Goal: Task Accomplishment & Management: Complete application form

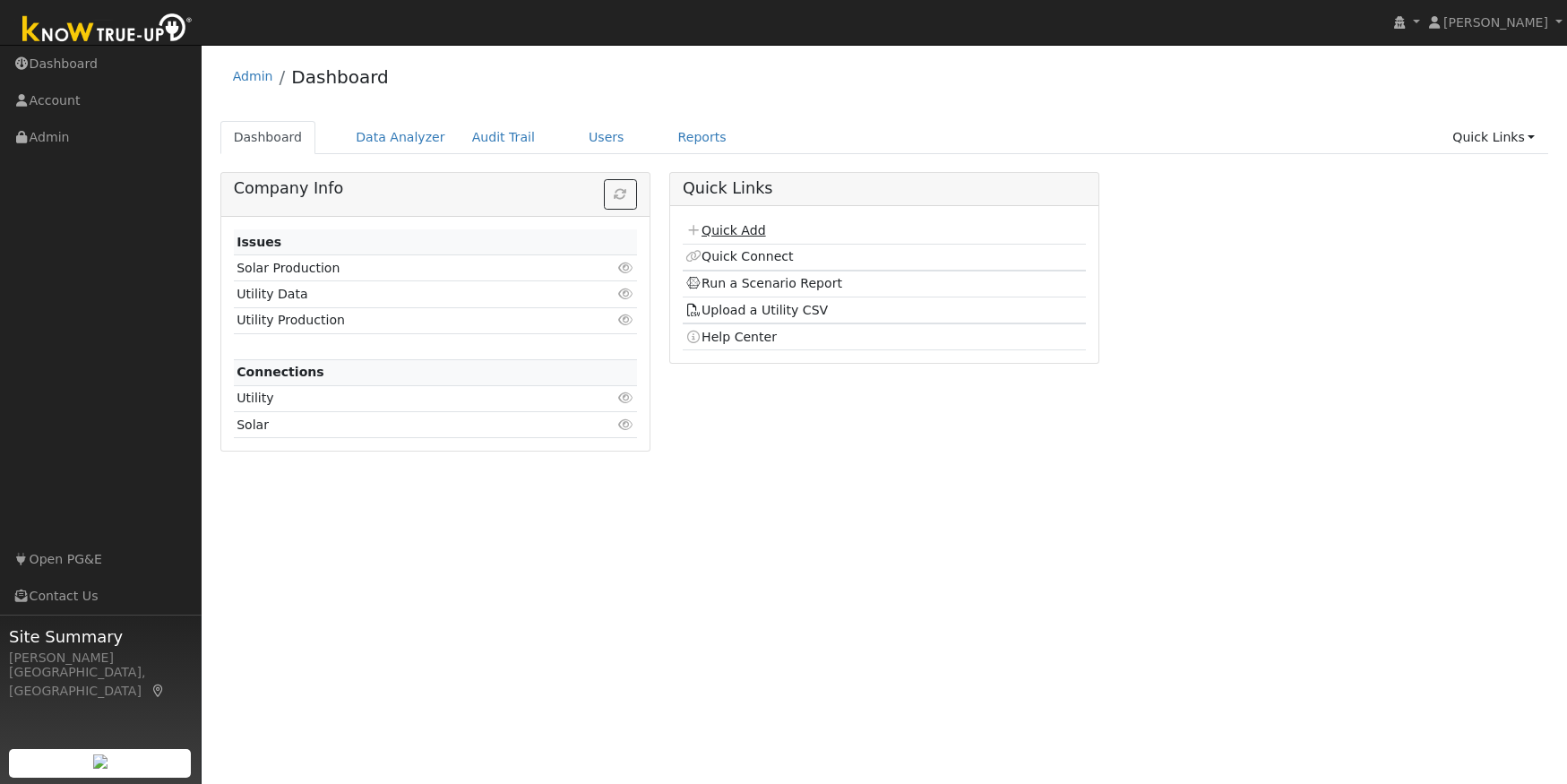
click at [718, 234] on link "Quick Add" at bounding box center [725, 230] width 80 height 14
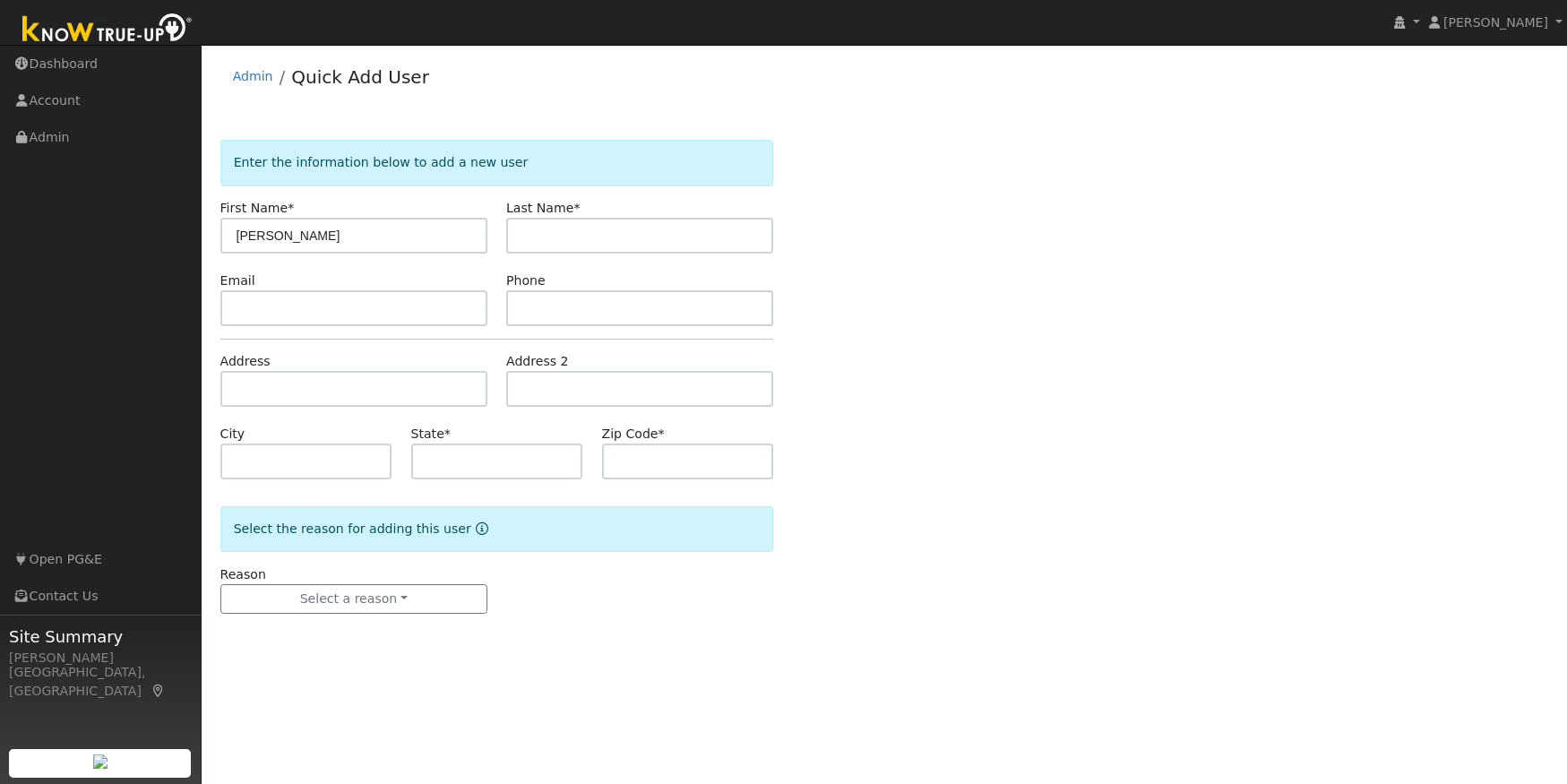
type input "[PERSON_NAME]"
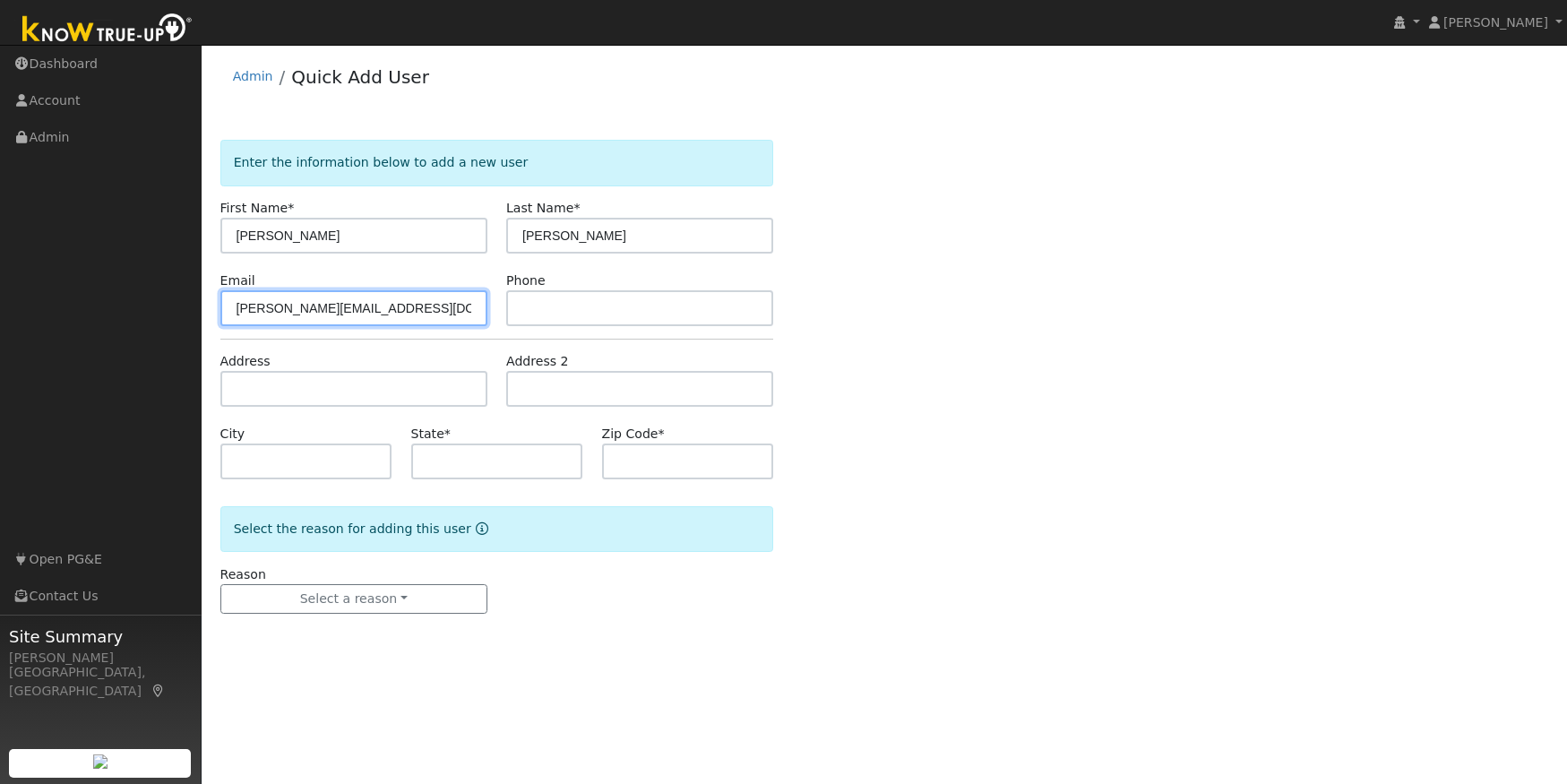
type input "[PERSON_NAME][EMAIL_ADDRESS][DOMAIN_NAME]"
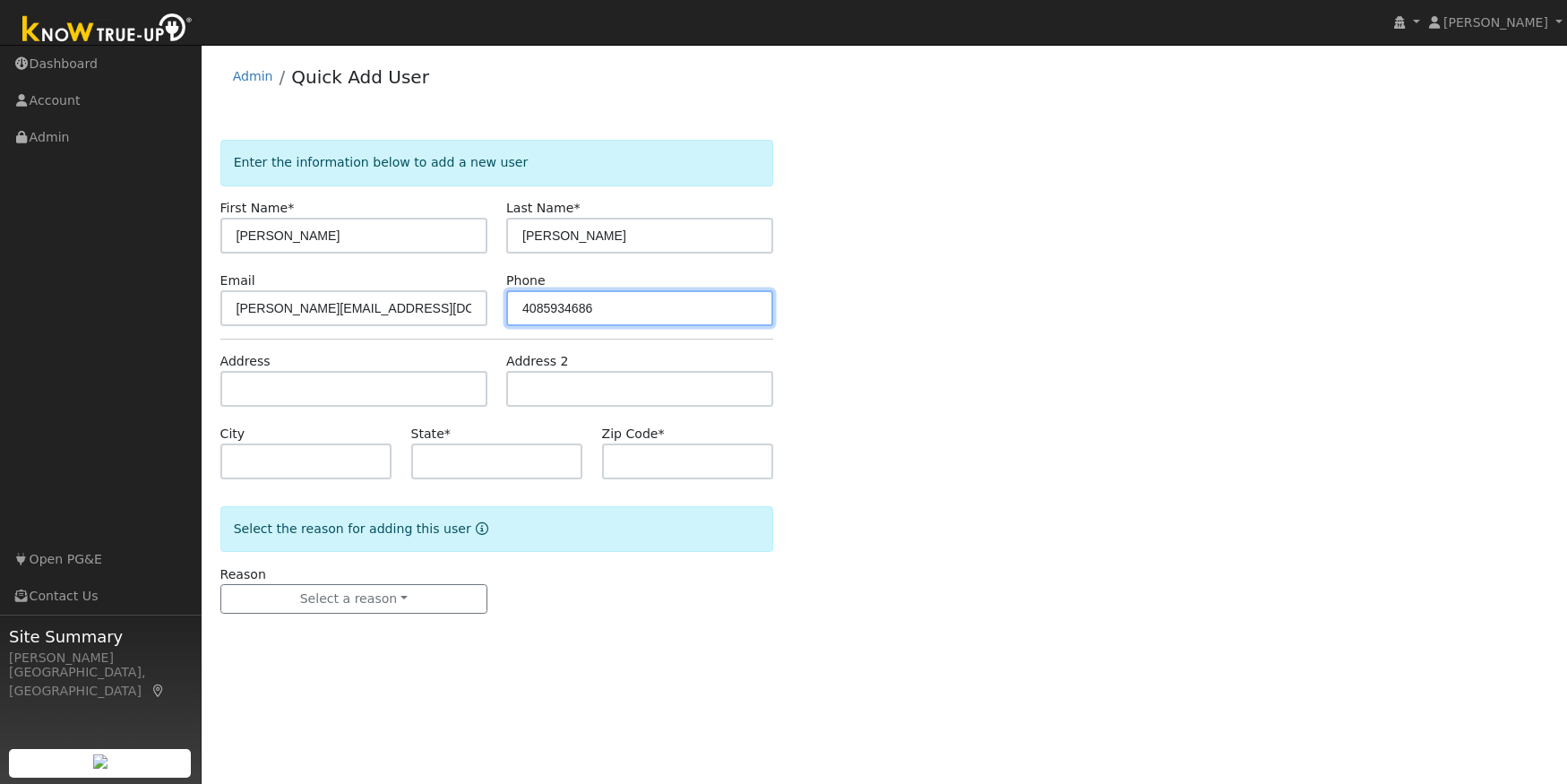
type input "4085934686"
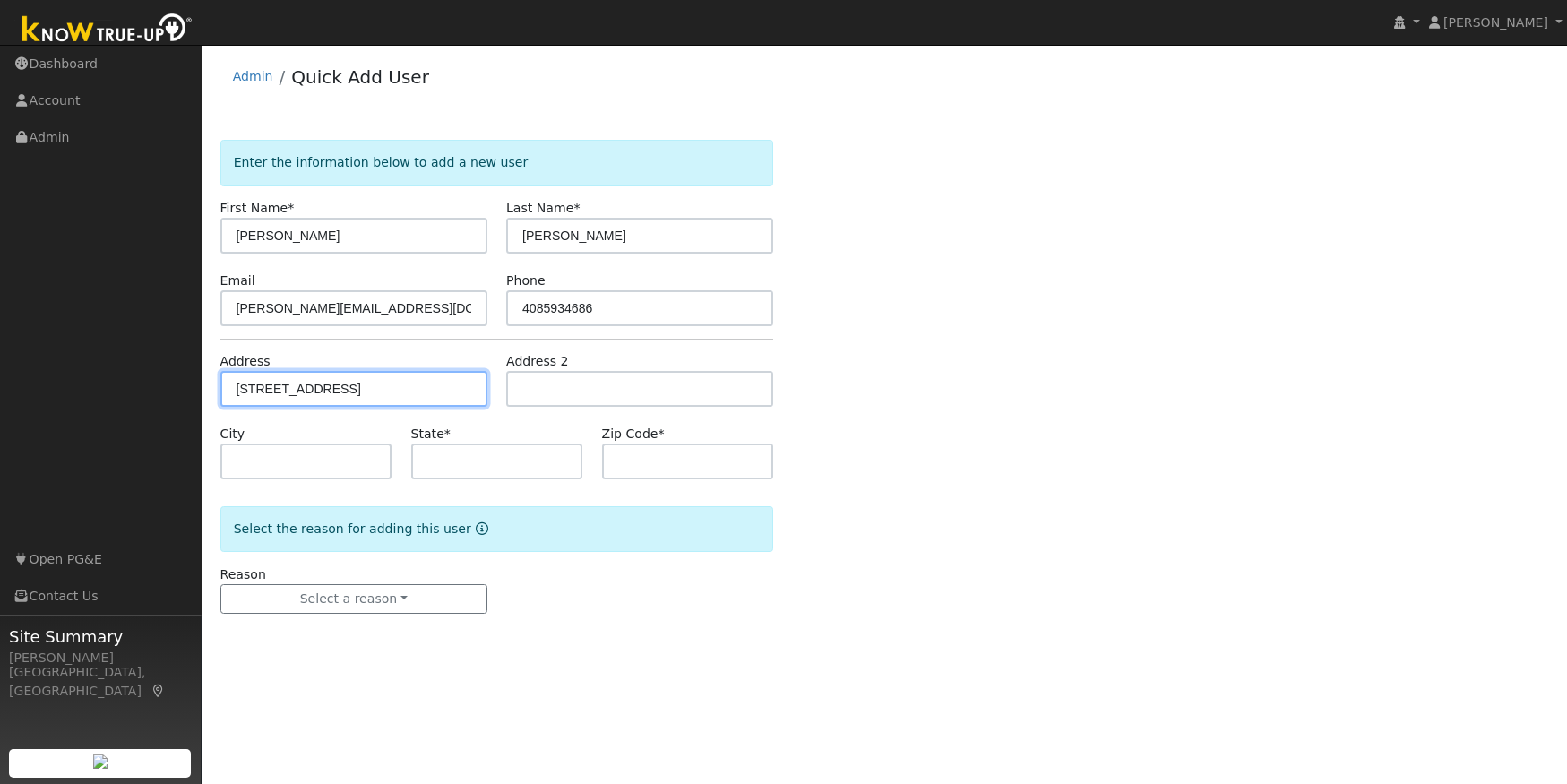
type input "20498 Rock Canyon Way"
type input "Groveland"
type input "CA"
type input "95321"
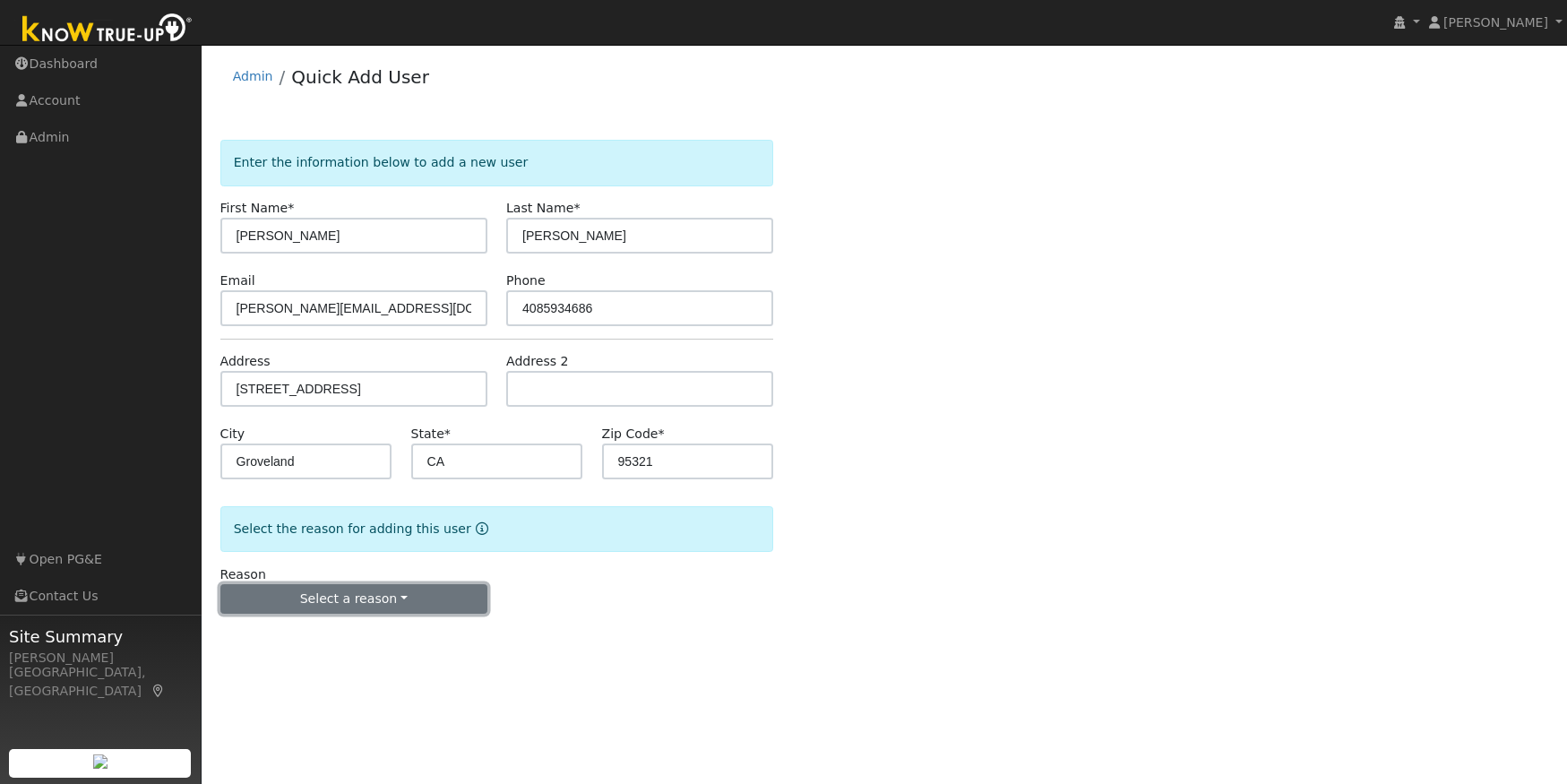
click at [376, 590] on button "Select a reason" at bounding box center [354, 600] width 267 height 31
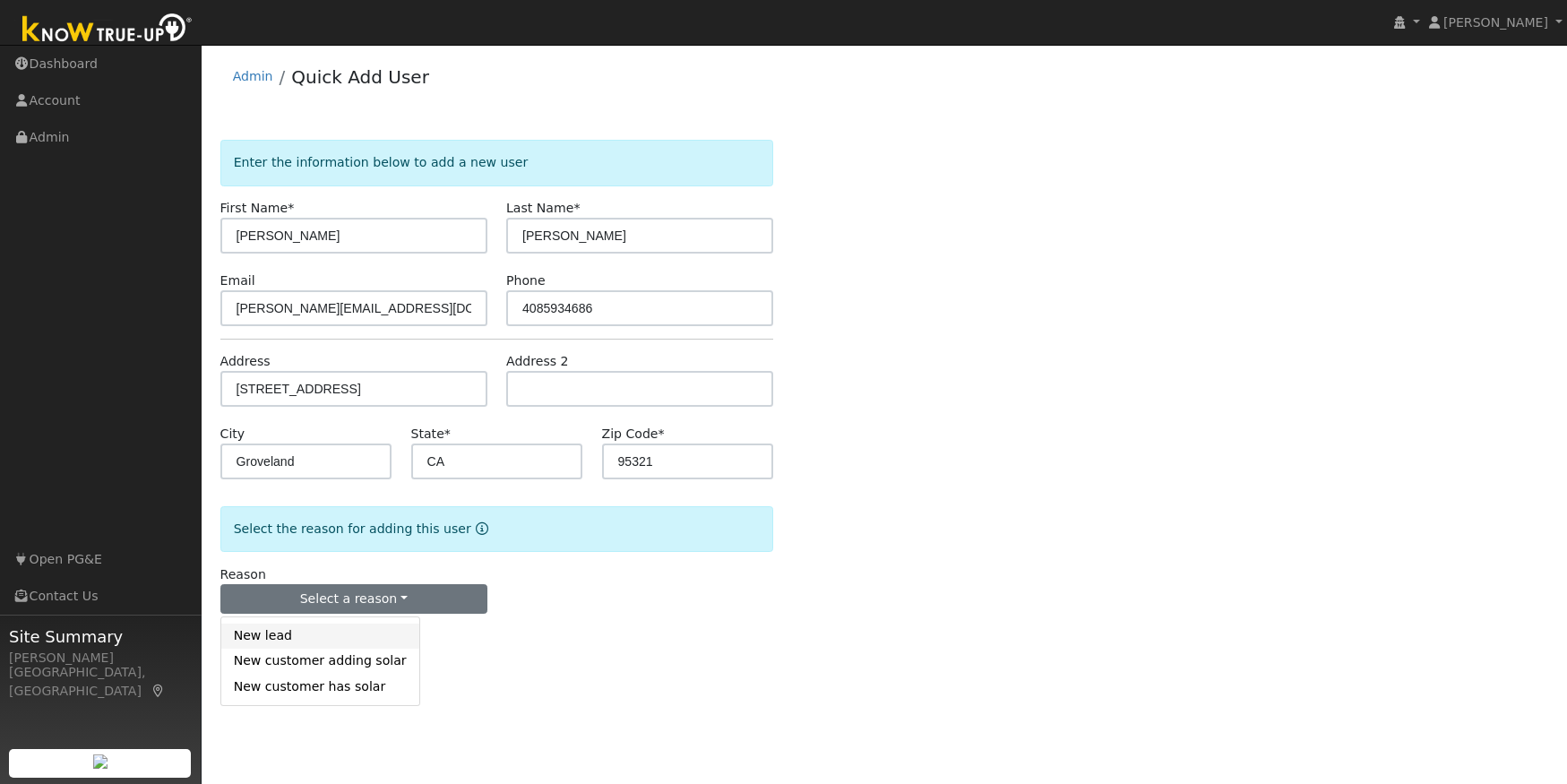
click at [332, 638] on link "New lead" at bounding box center [320, 636] width 198 height 25
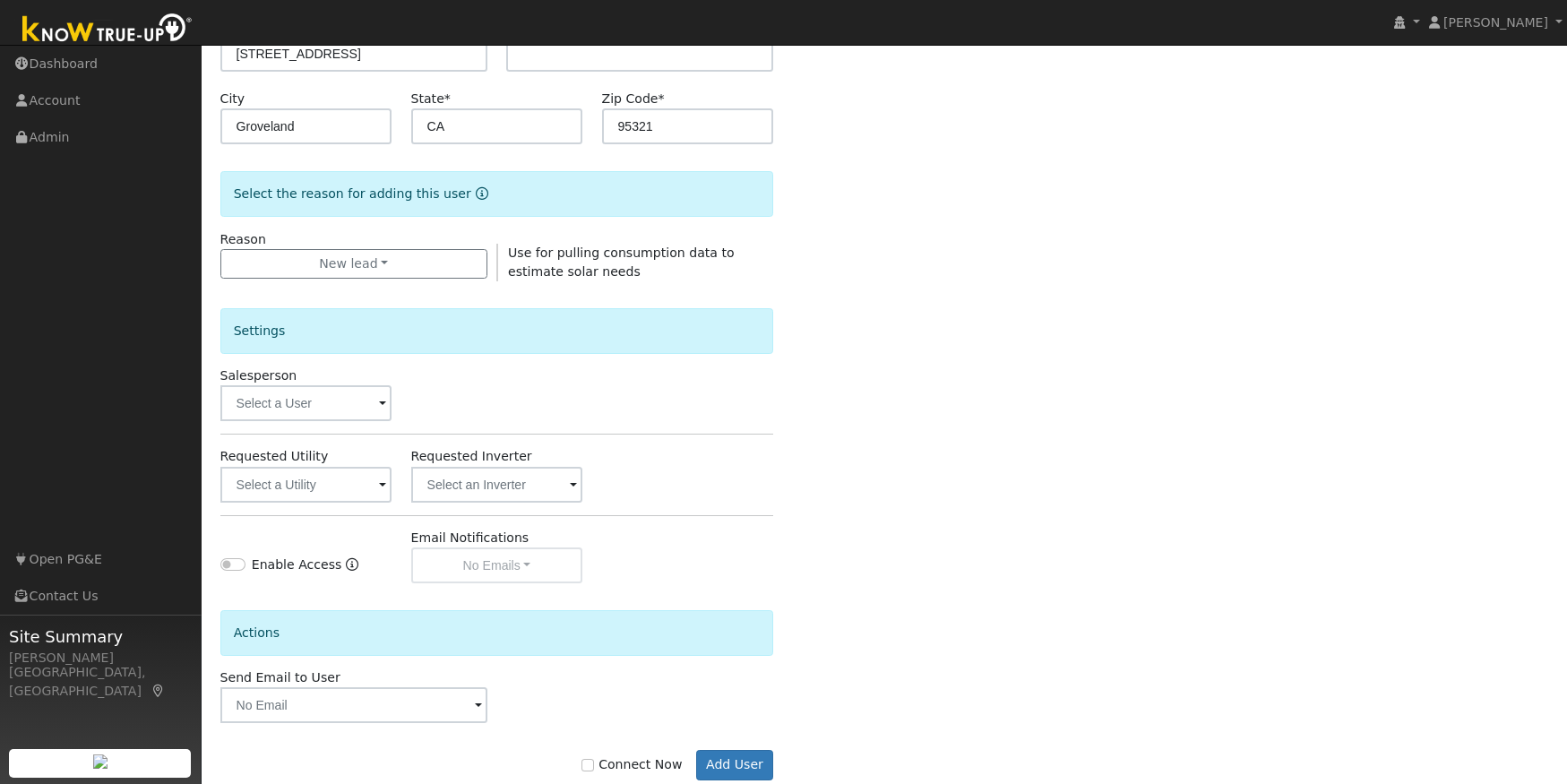
scroll to position [364, 0]
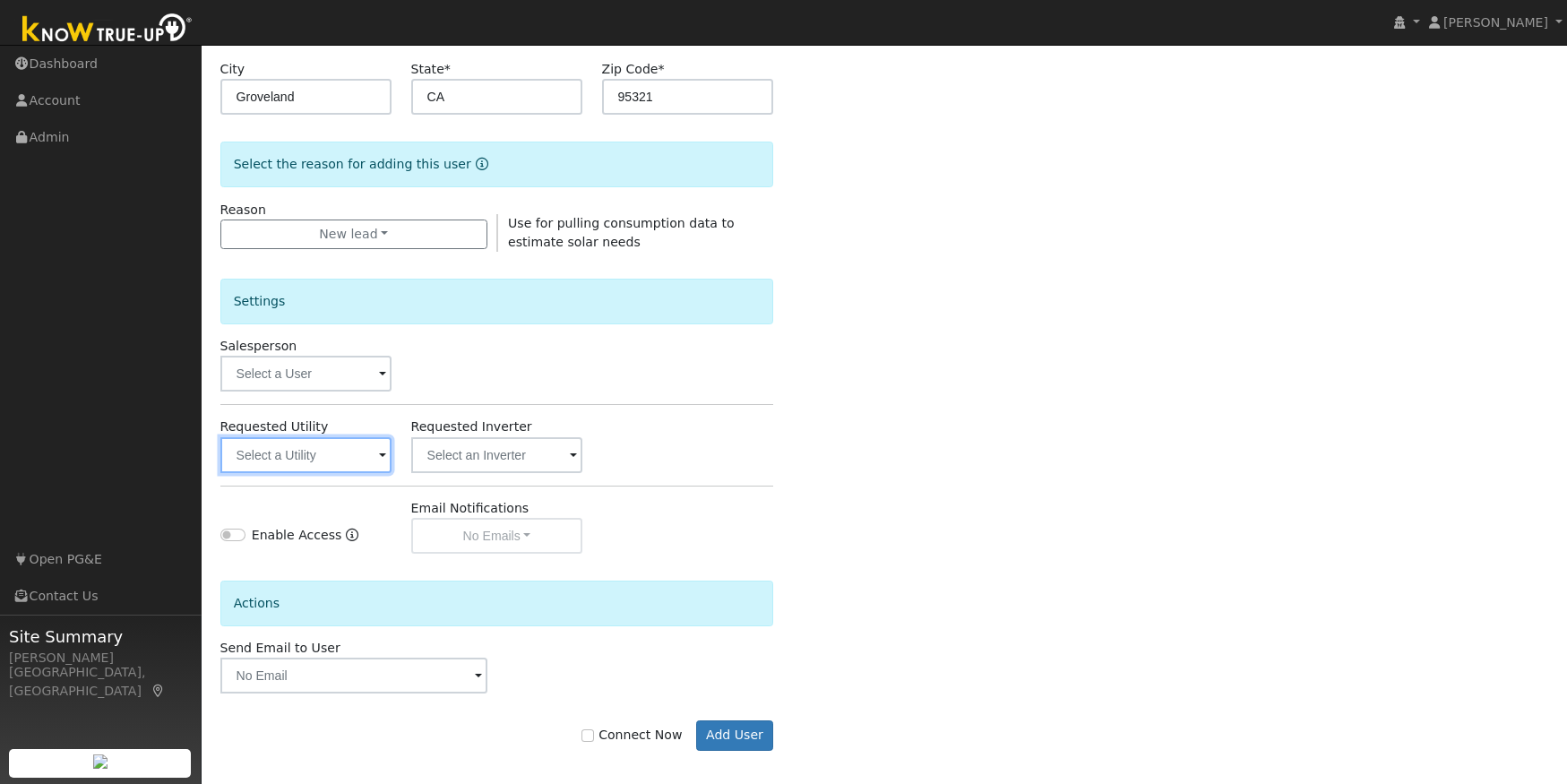
click at [300, 458] on input "text" at bounding box center [306, 454] width 172 height 36
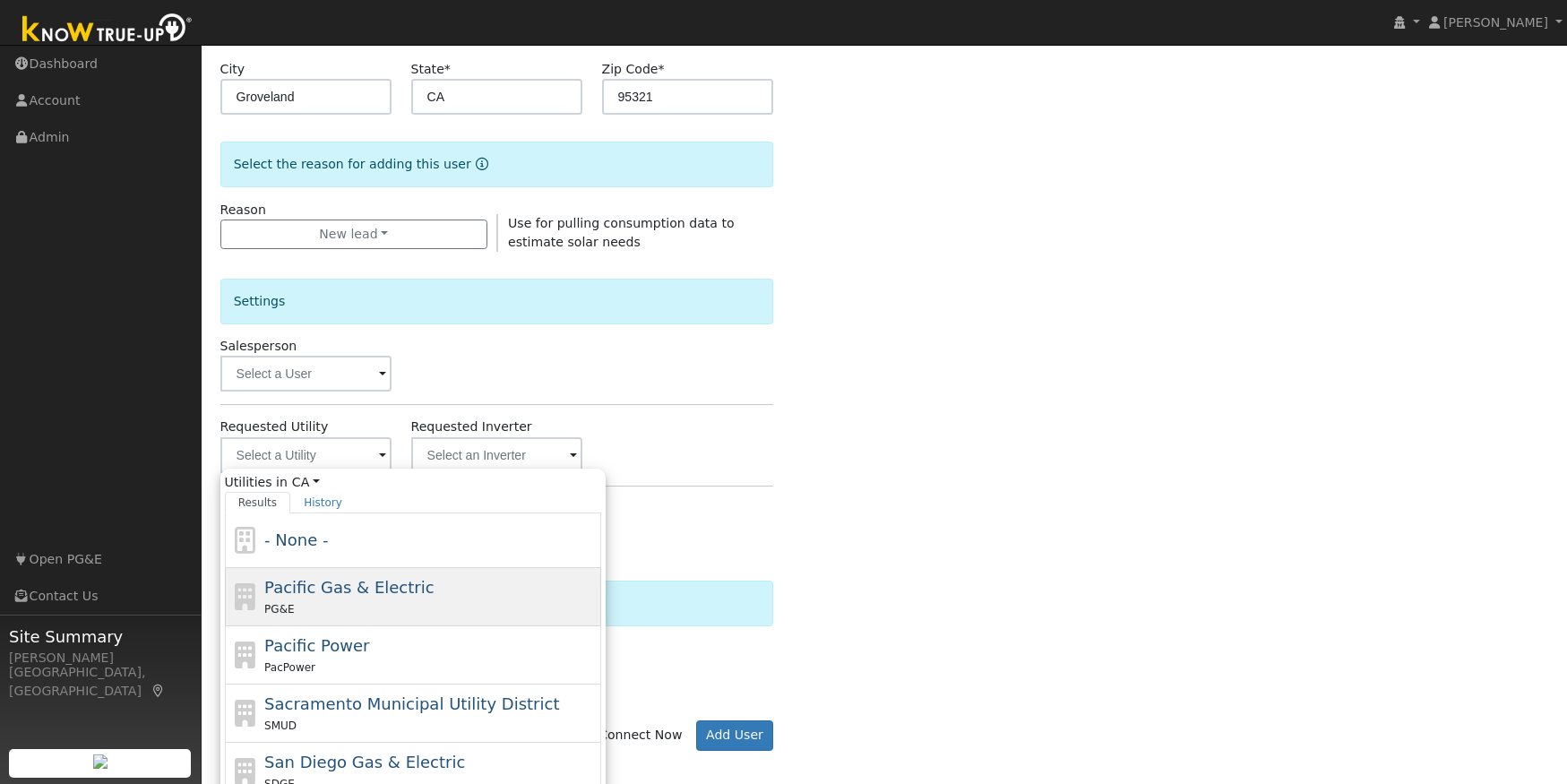
click at [405, 592] on span "Pacific Gas & Electric" at bounding box center [349, 587] width 169 height 19
type input "Pacific Gas & Electric"
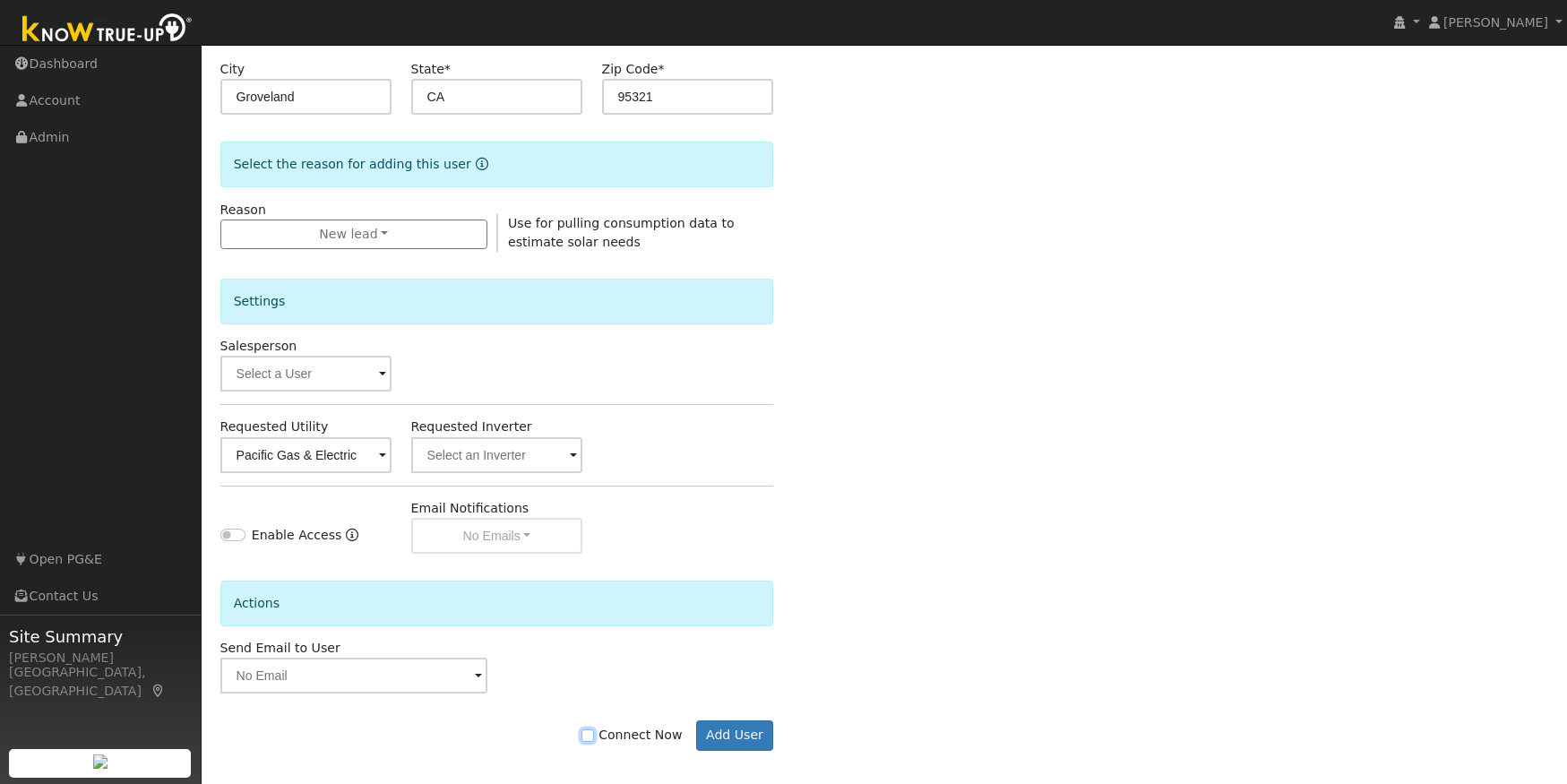
click at [594, 738] on input "Connect Now" at bounding box center [587, 735] width 12 height 12
checkbox input "true"
click at [735, 735] on button "Add User" at bounding box center [734, 735] width 78 height 31
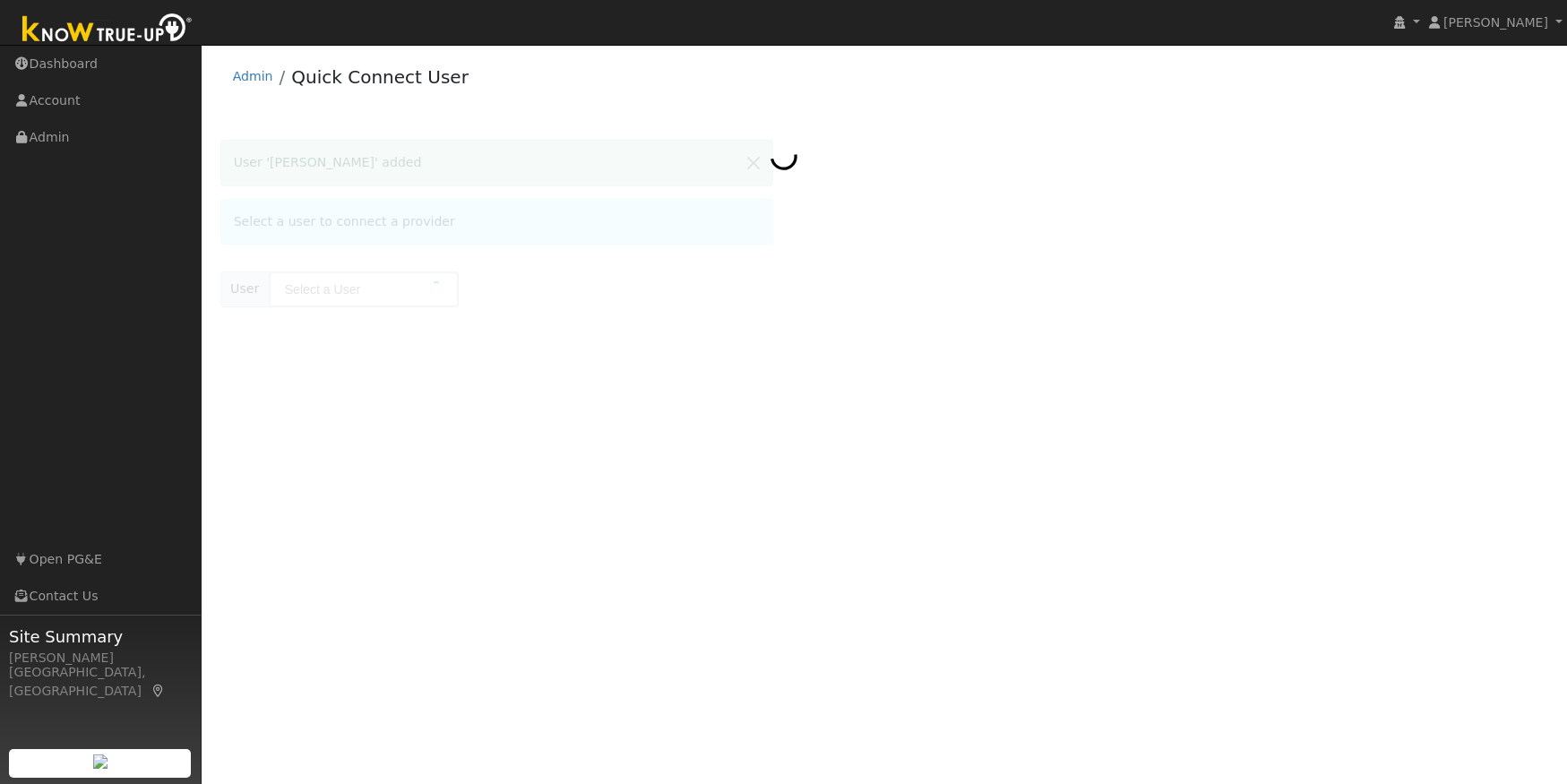
type input "[PERSON_NAME]"
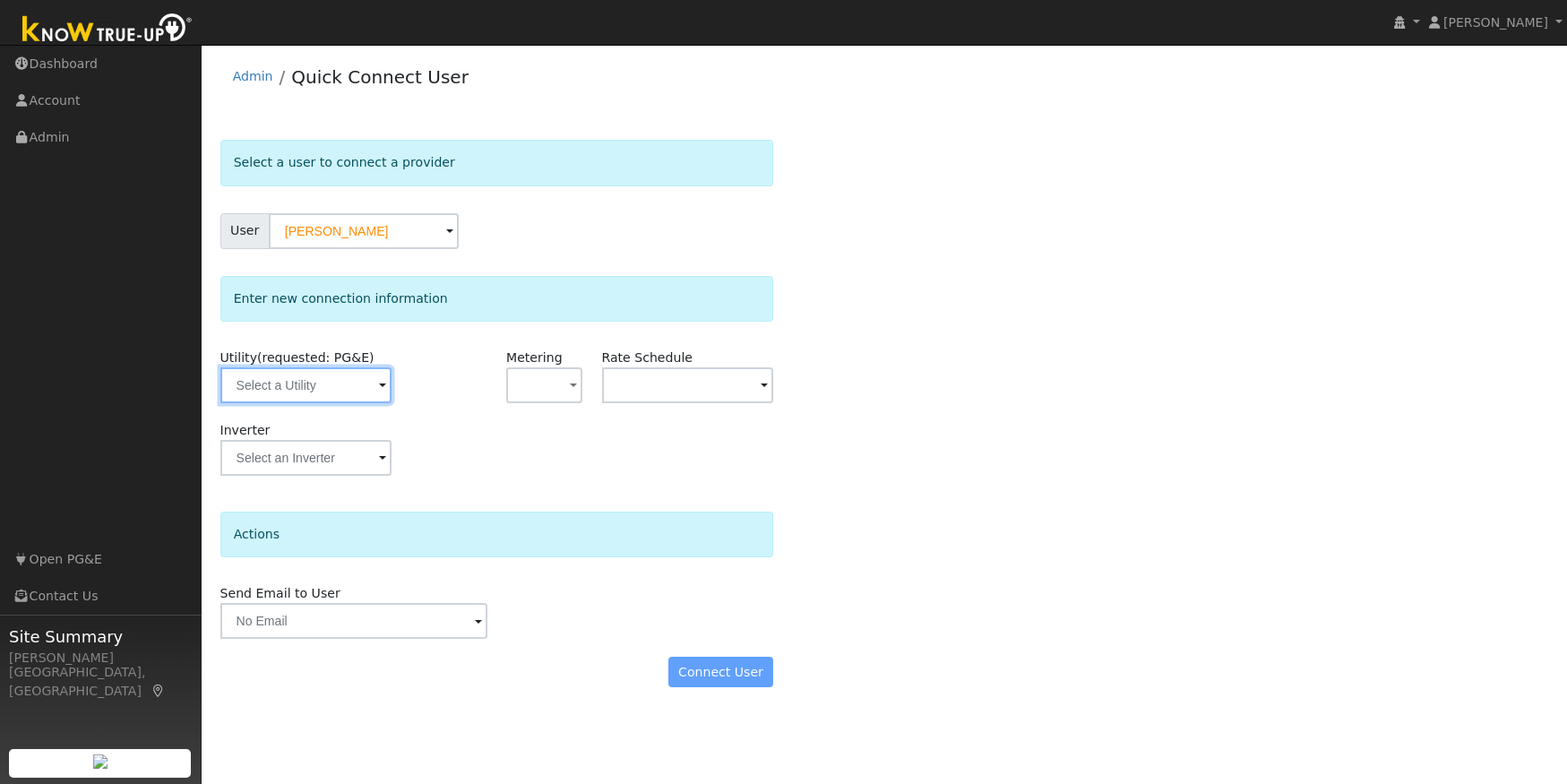
click at [284, 385] on input "text" at bounding box center [306, 384] width 172 height 36
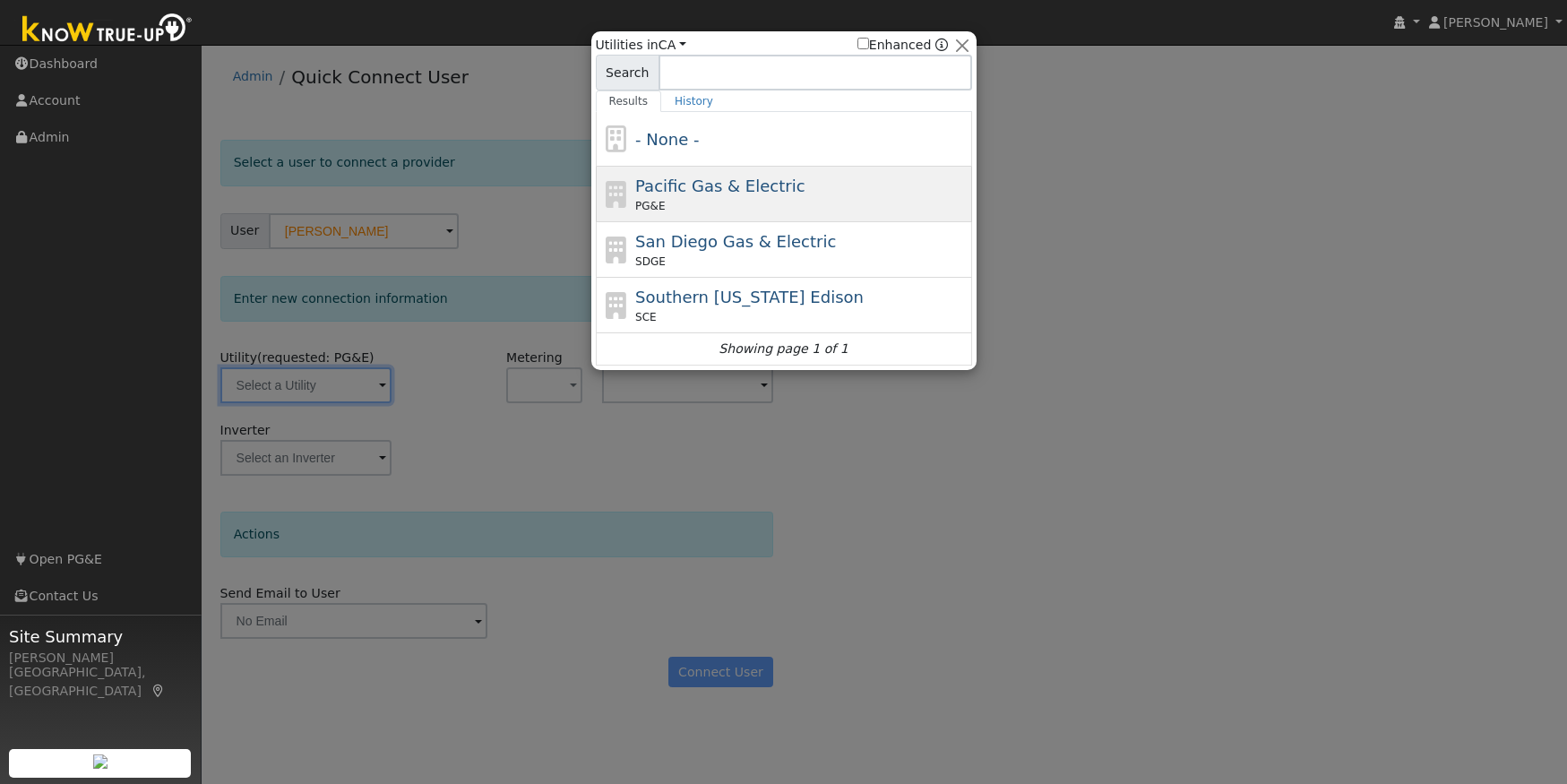
click at [736, 193] on span "Pacific Gas & Electric" at bounding box center [720, 186] width 169 height 19
type input "PG&E"
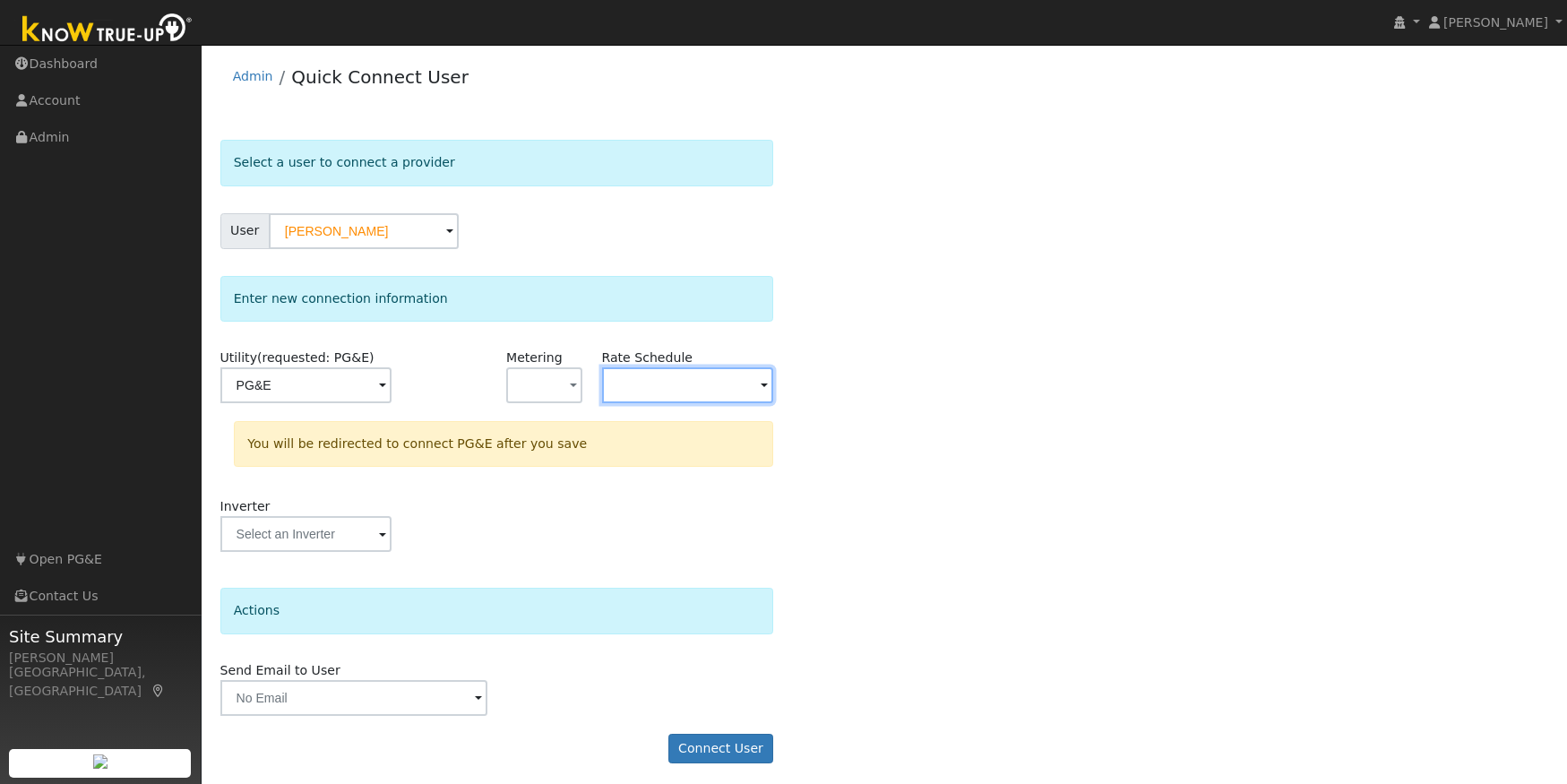
click at [630, 381] on input "text" at bounding box center [687, 384] width 172 height 36
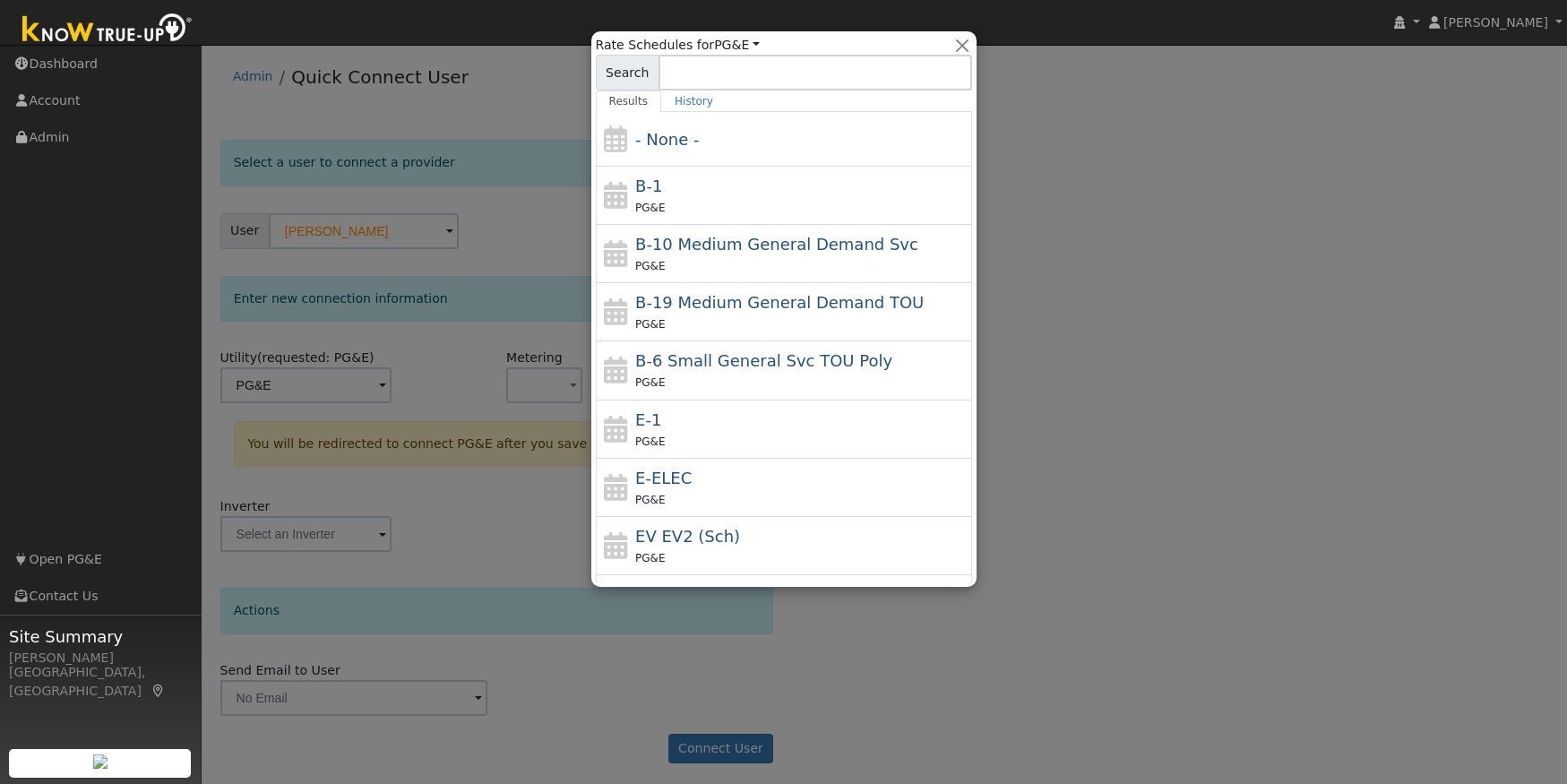
drag, startPoint x: 694, startPoint y: 481, endPoint x: 685, endPoint y: 480, distance: 9.1
click at [694, 481] on div "E-ELEC PG&E" at bounding box center [802, 487] width 333 height 43
type input "E-ELEC"
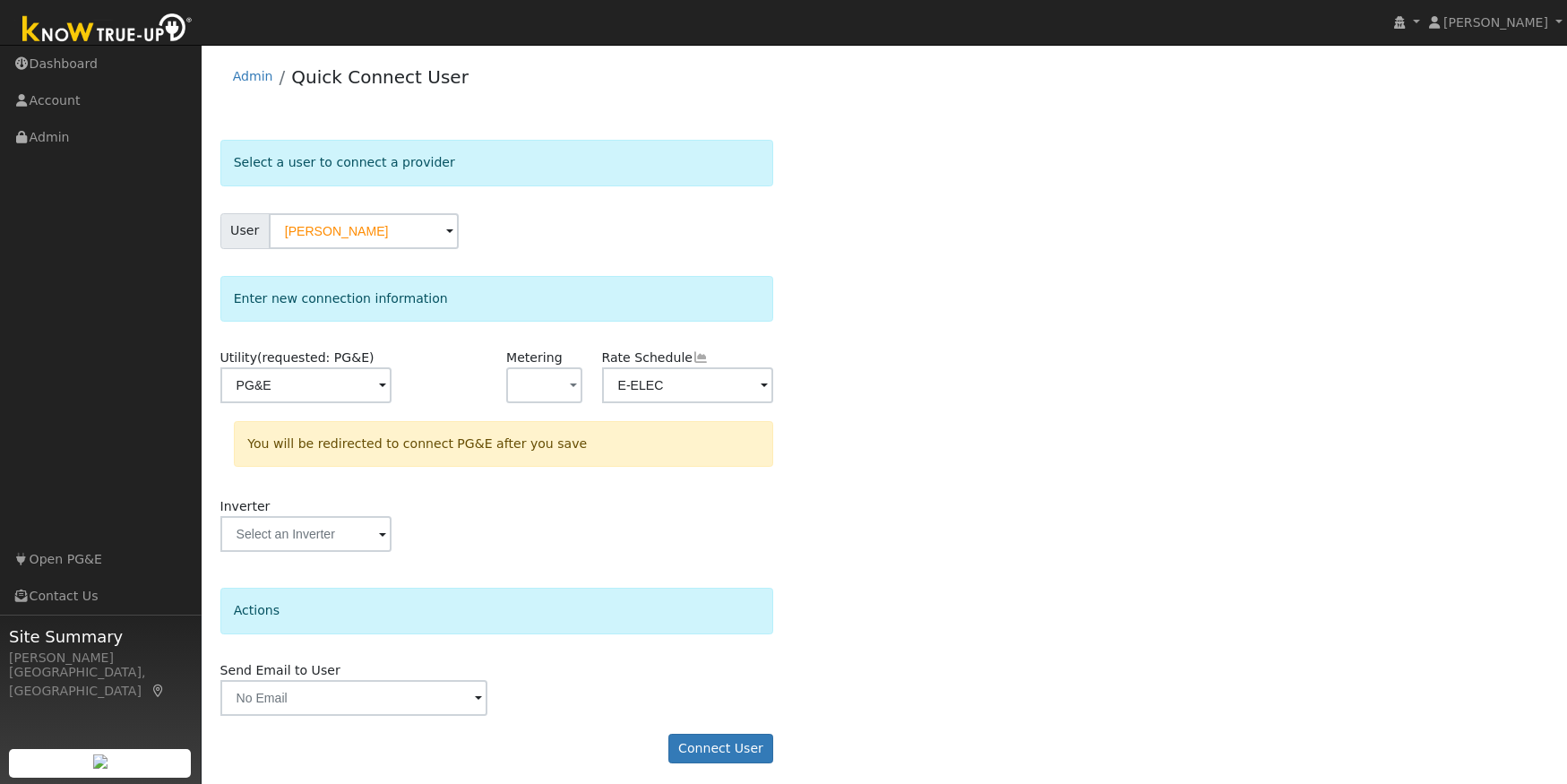
click at [1022, 624] on div "Select a user to connect a provider User Larry Scofield Account Default Account…" at bounding box center [884, 459] width 1329 height 641
click at [693, 747] on button "Connect User" at bounding box center [721, 748] width 106 height 31
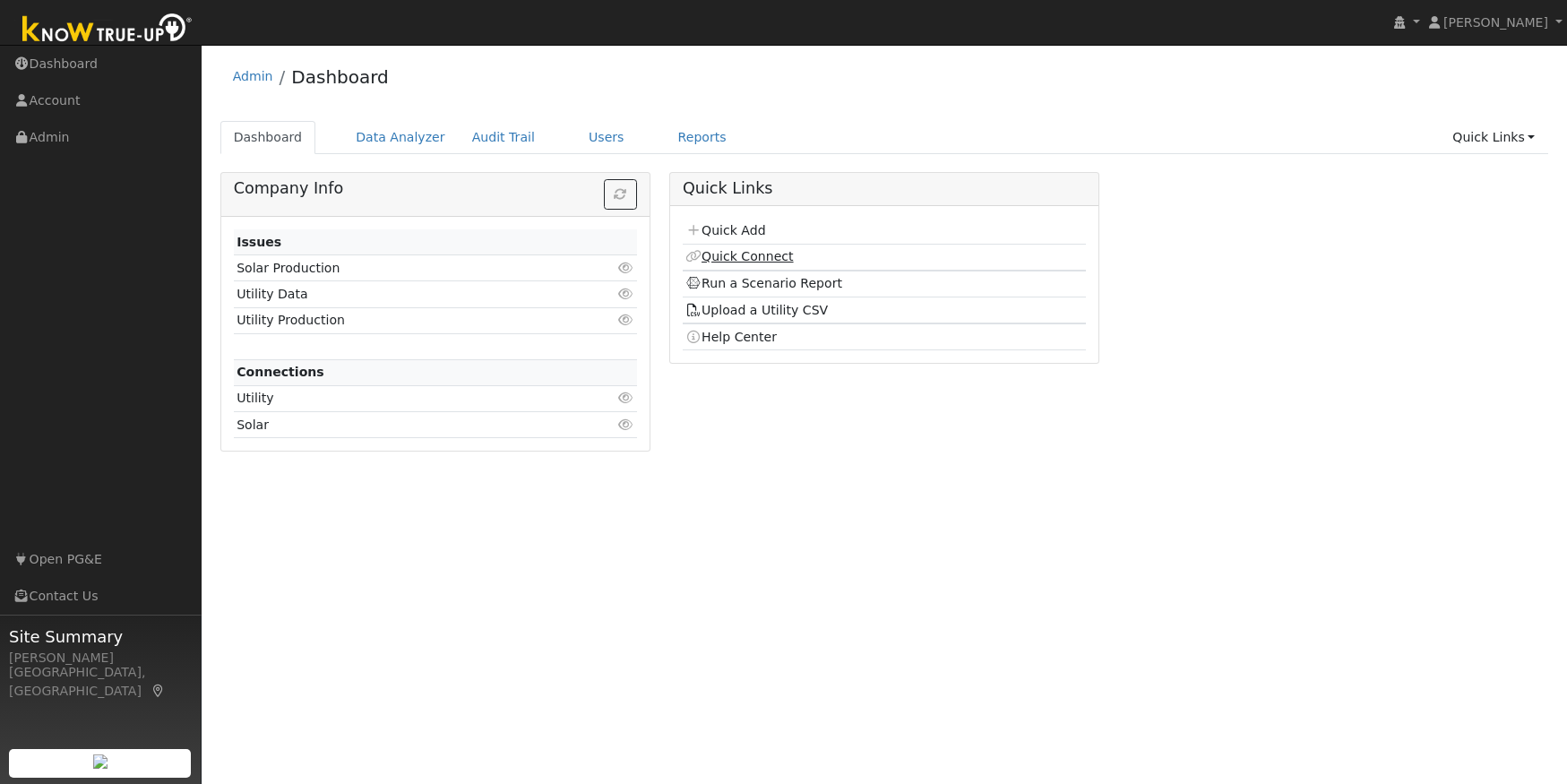
click at [730, 257] on link "Quick Connect" at bounding box center [739, 256] width 108 height 14
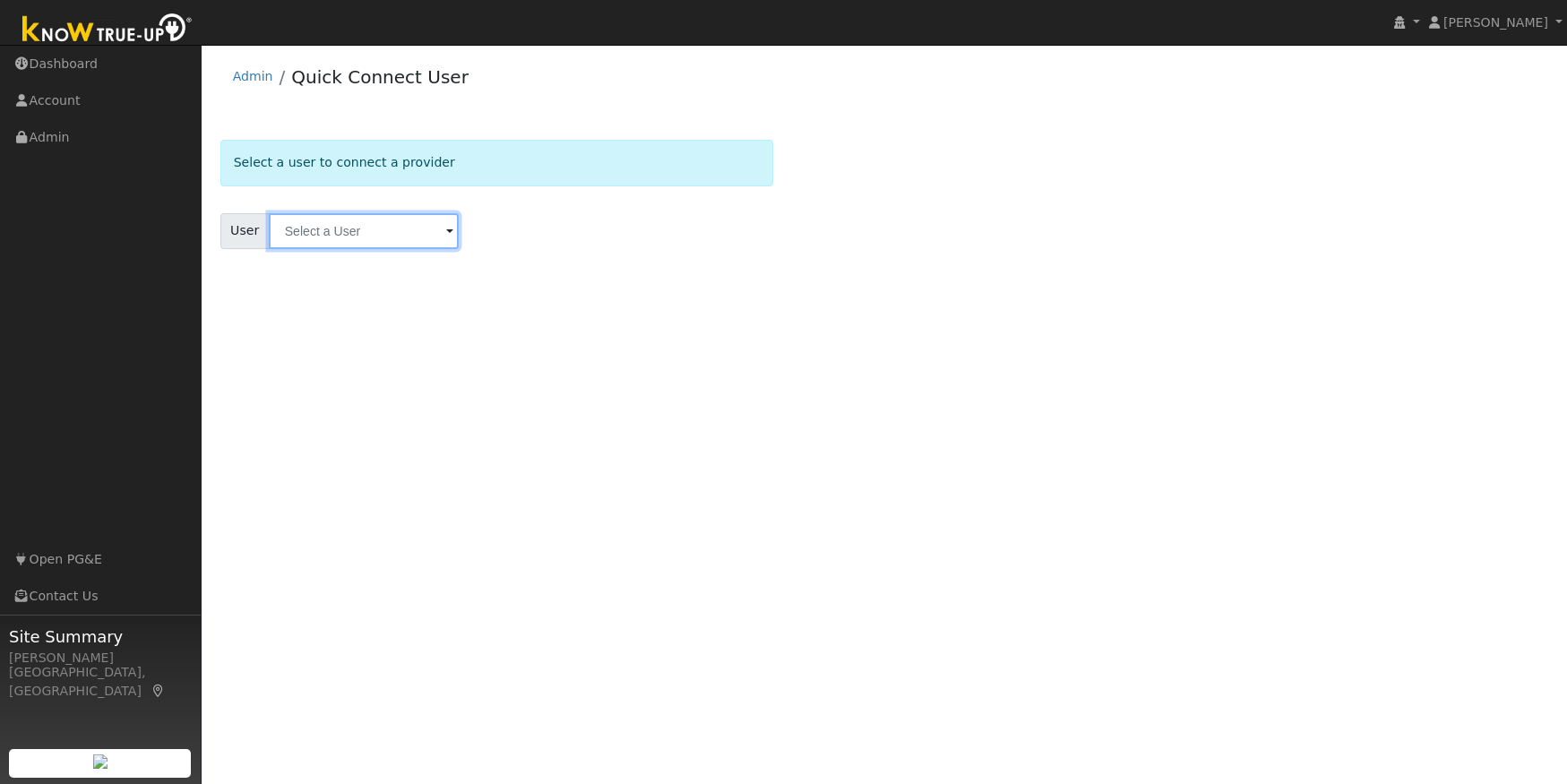
click at [293, 236] on input "text" at bounding box center [364, 231] width 190 height 36
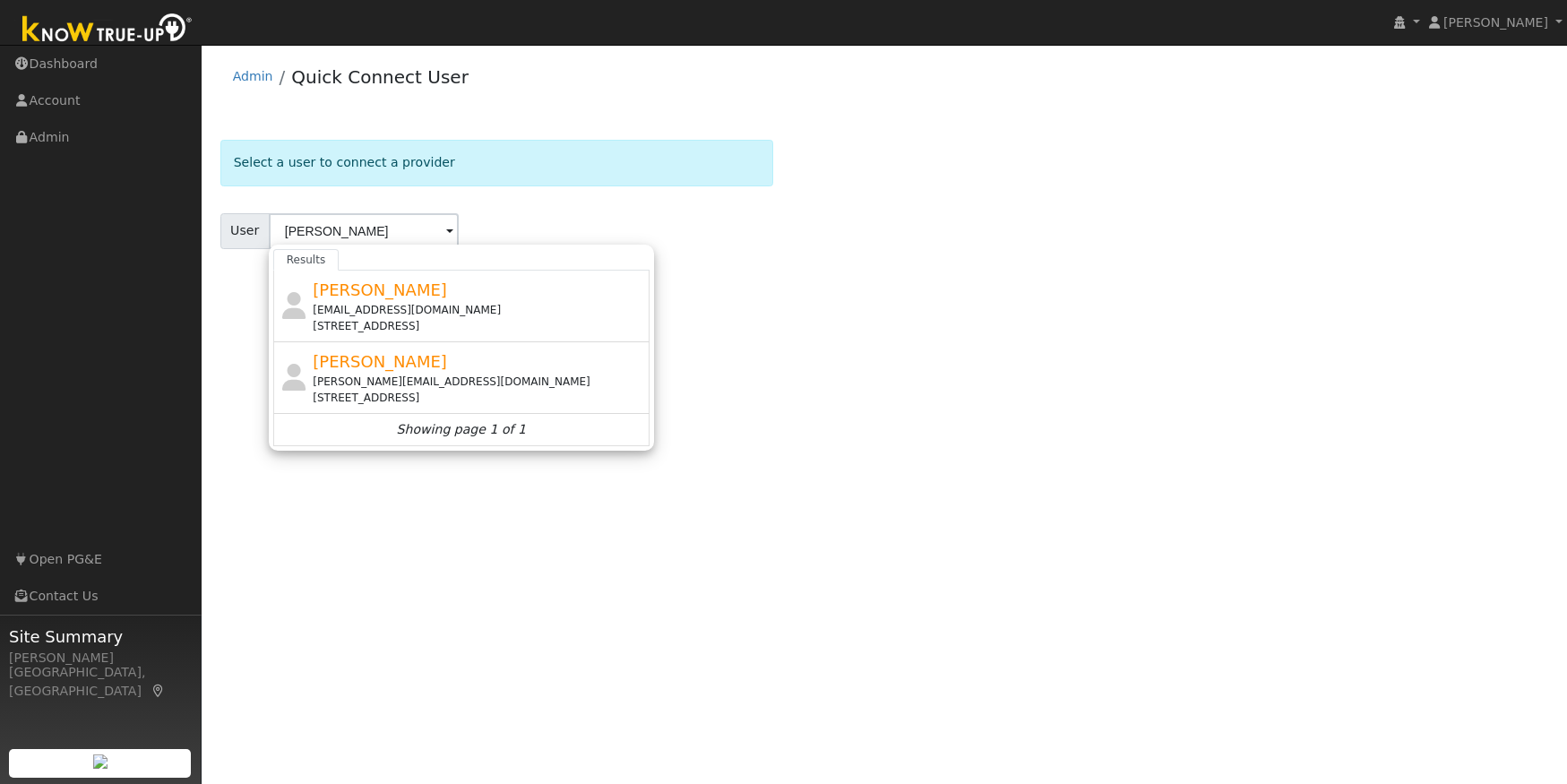
click at [460, 366] on div "[PERSON_NAME] [PERSON_NAME][EMAIL_ADDRESS][DOMAIN_NAME] [STREET_ADDRESS]" at bounding box center [479, 377] width 333 height 57
type input "[PERSON_NAME]"
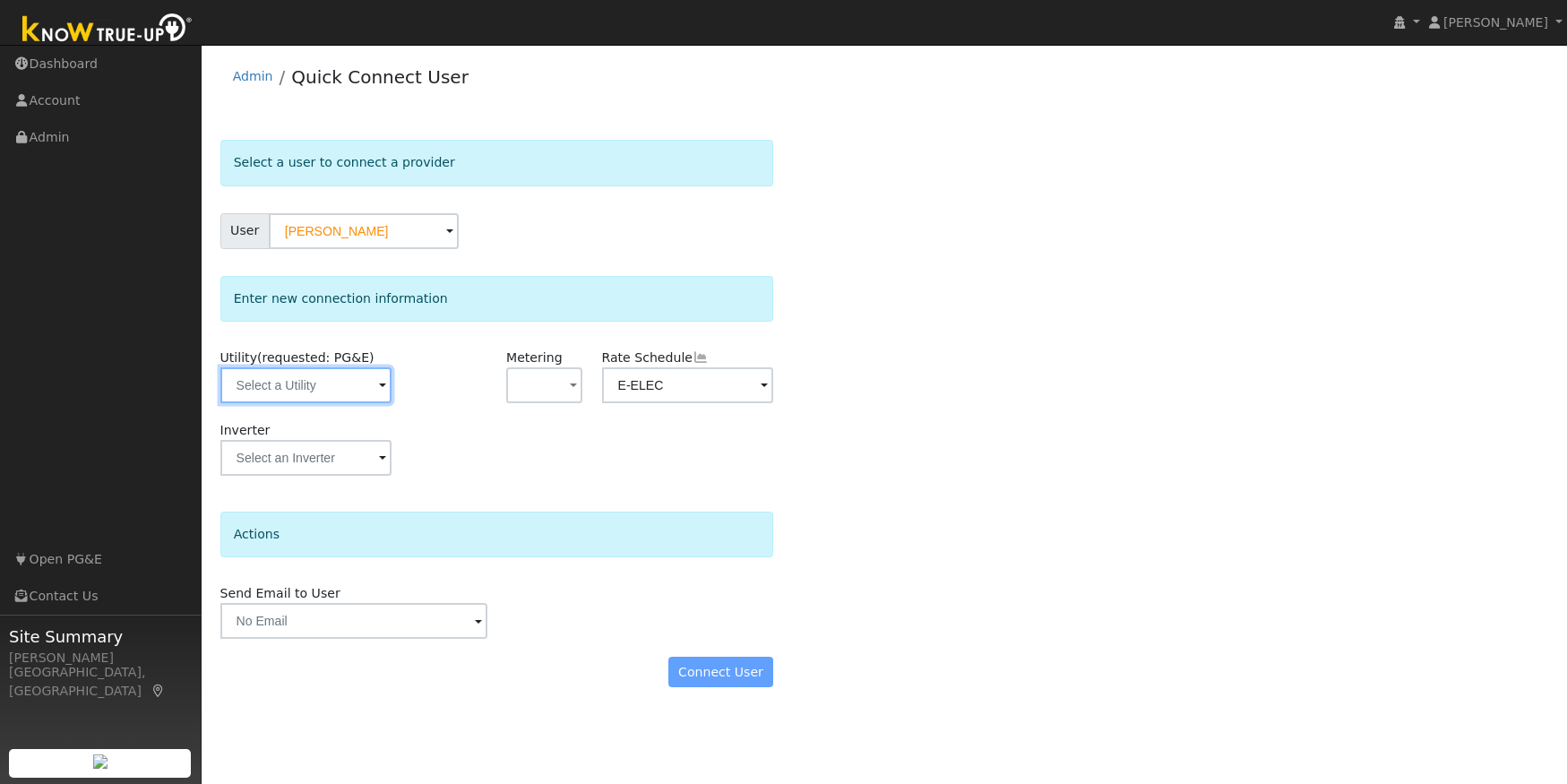
click at [354, 380] on input "text" at bounding box center [306, 384] width 172 height 36
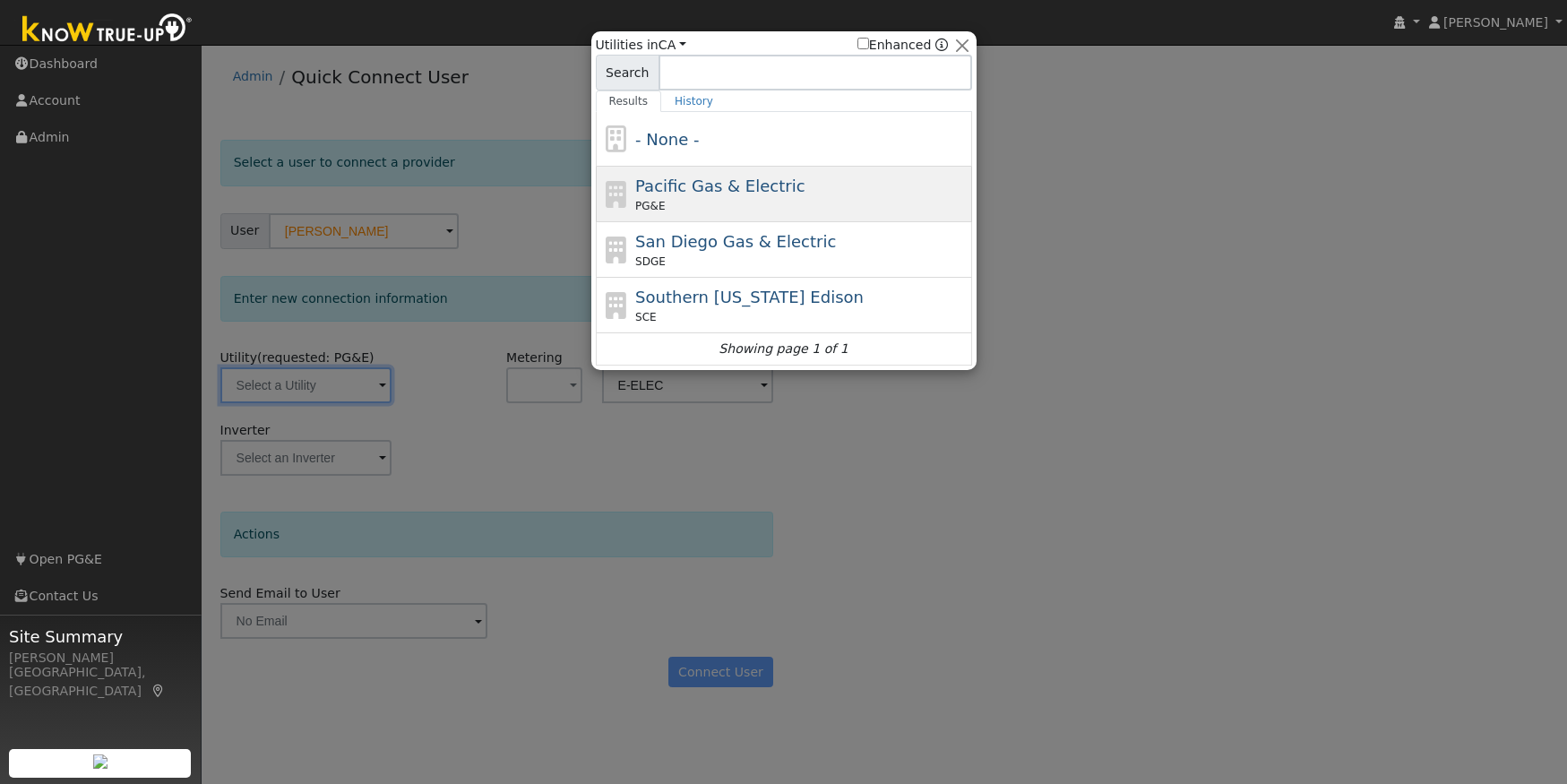
click at [851, 201] on div "PG&E" at bounding box center [802, 206] width 333 height 16
type input "PG&E"
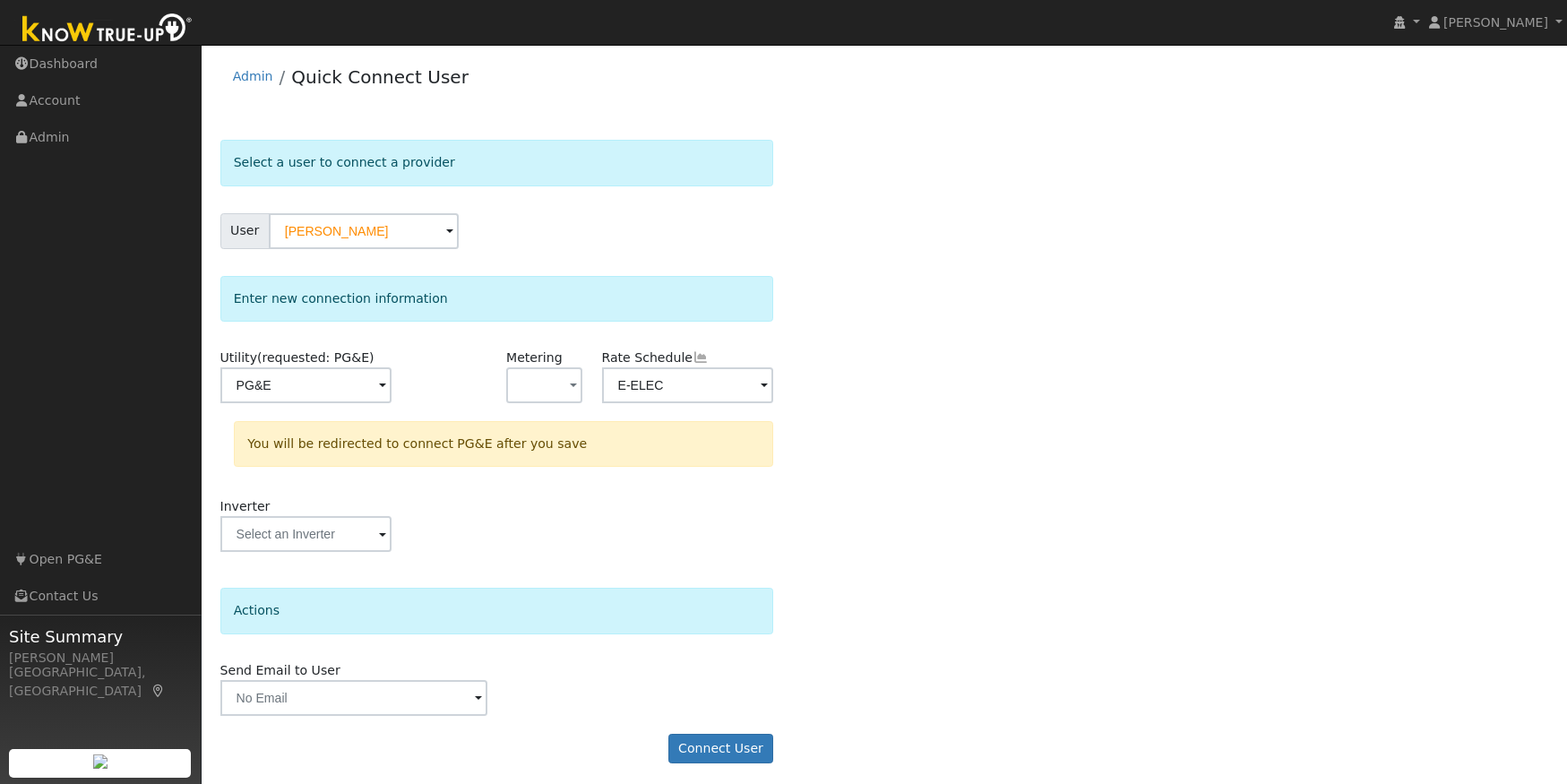
scroll to position [7, 0]
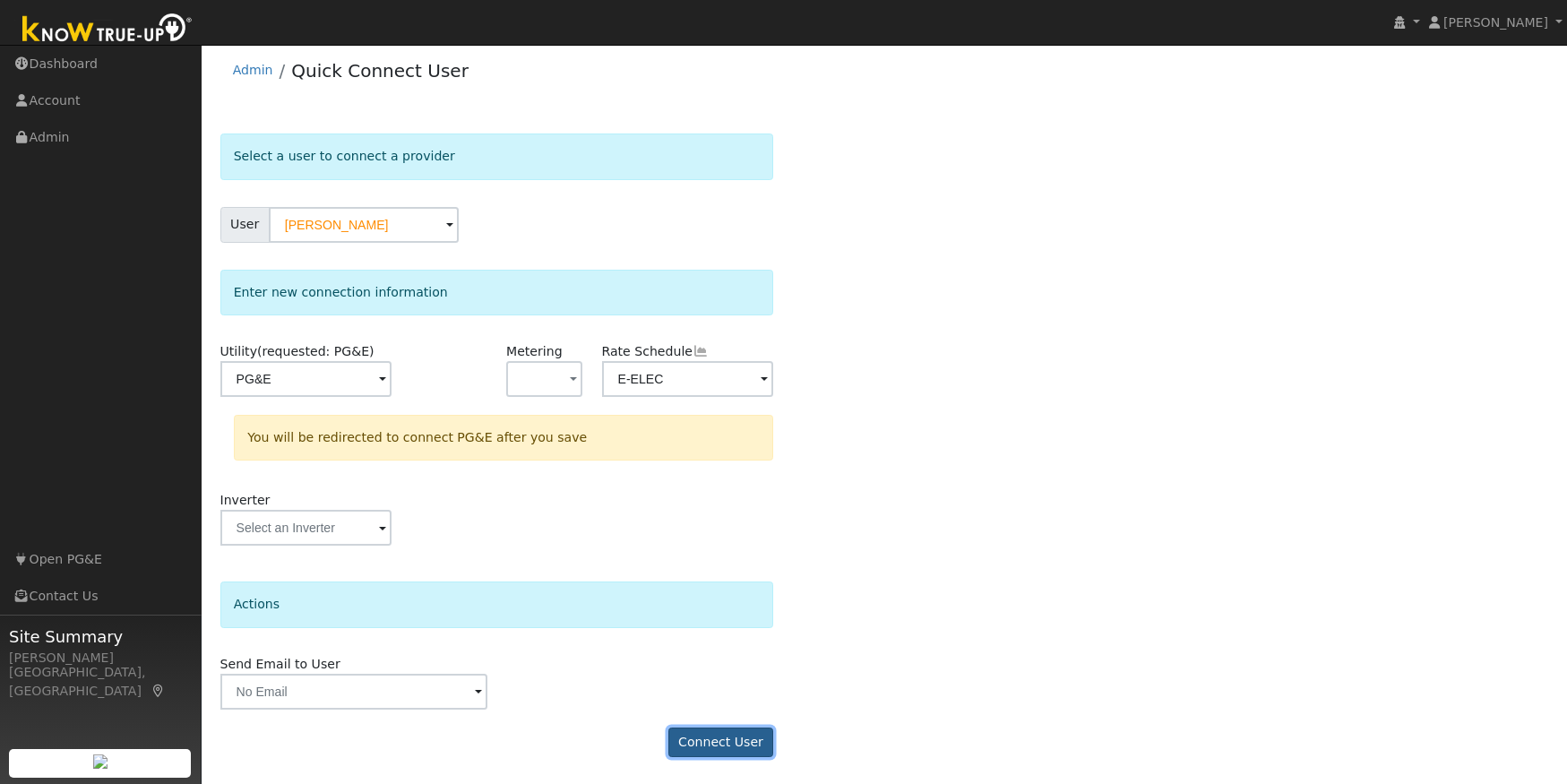
click at [720, 737] on button "Connect User" at bounding box center [721, 743] width 106 height 31
